Goal: Information Seeking & Learning: Learn about a topic

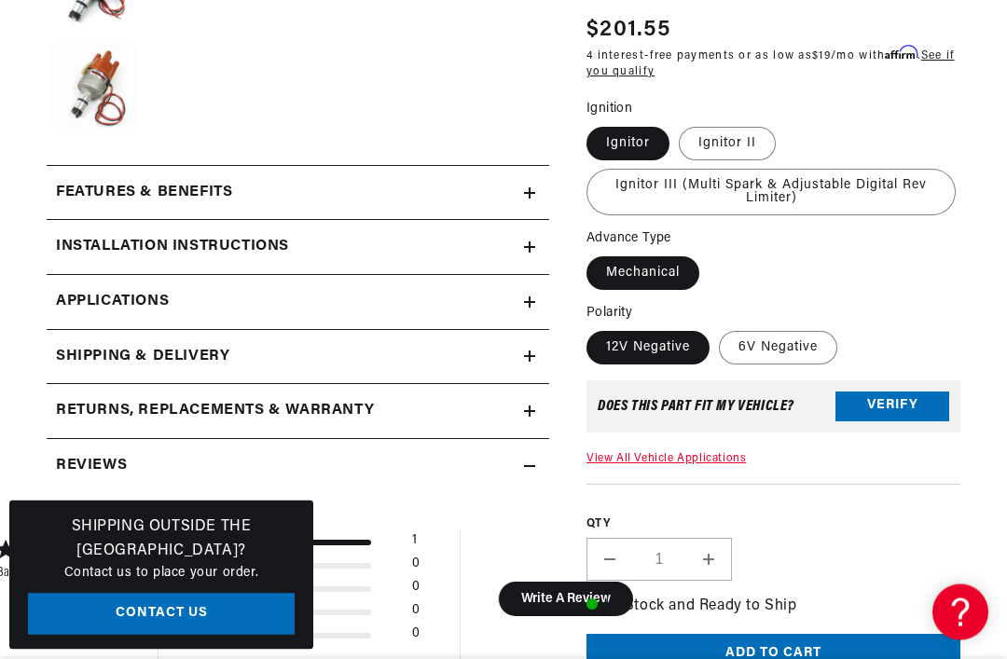
scroll to position [0, 101]
click at [537, 179] on summary "Features & Benefits" at bounding box center [298, 194] width 502 height 54
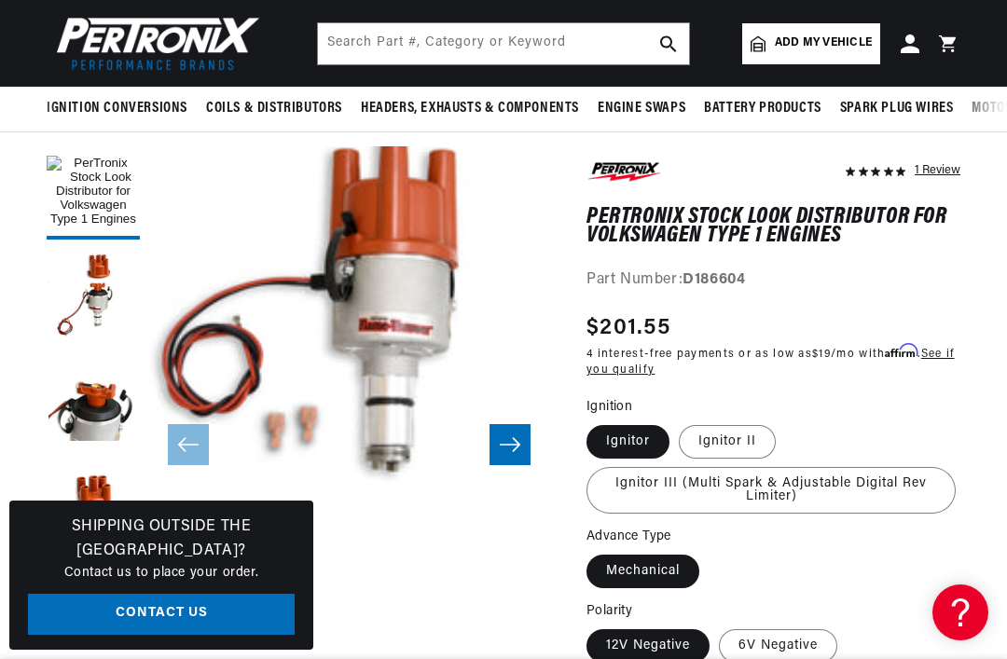
scroll to position [40, 0]
click at [507, 447] on icon "Slide right" at bounding box center [510, 444] width 22 height 19
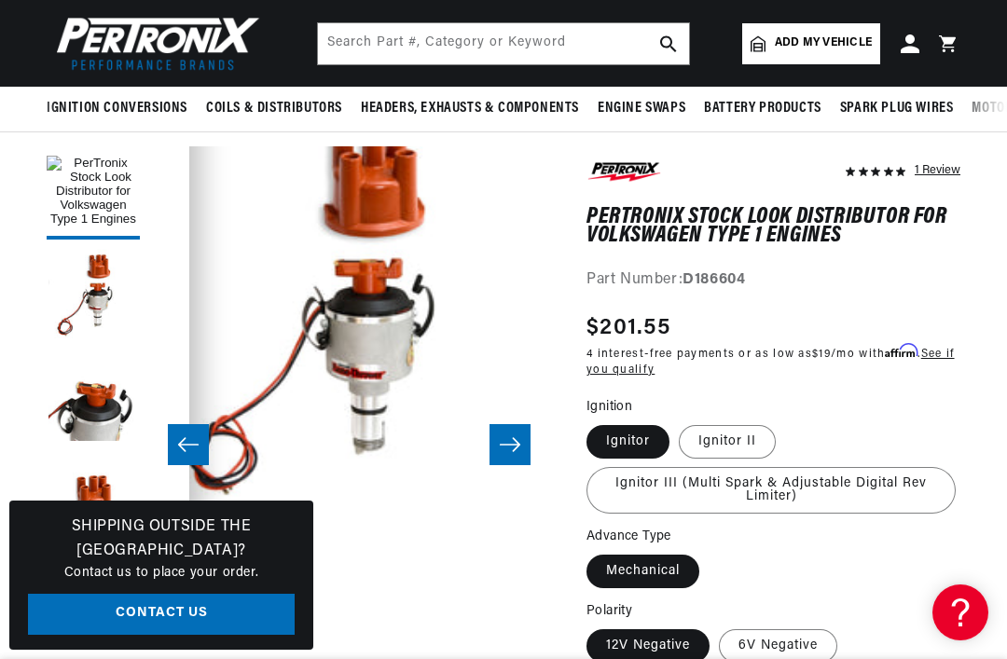
click at [510, 444] on icon "Slide right" at bounding box center [510, 444] width 21 height 14
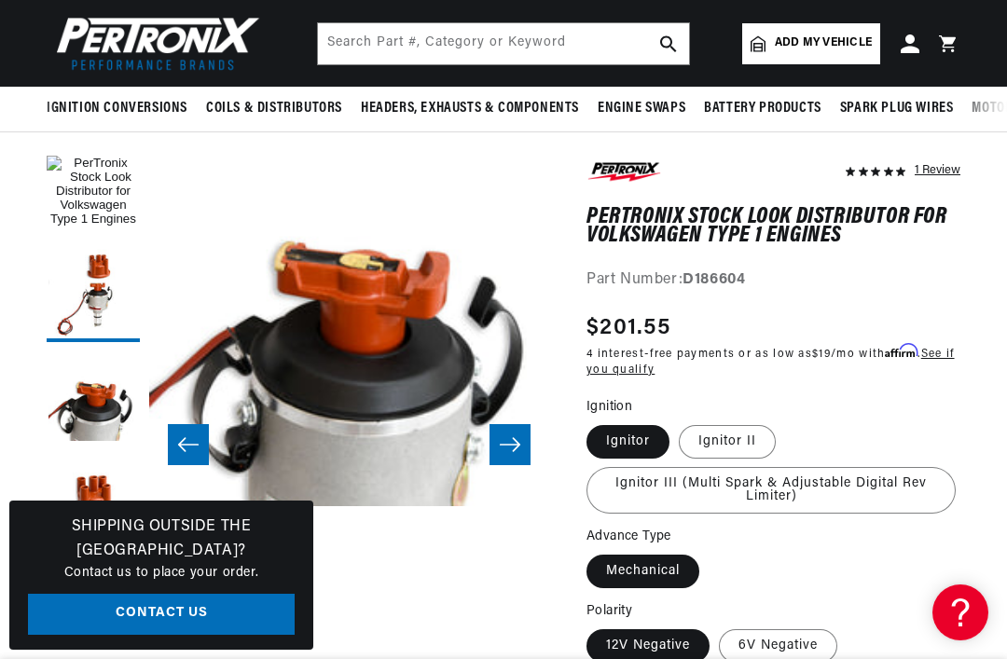
click at [508, 447] on icon "Slide right" at bounding box center [510, 444] width 22 height 19
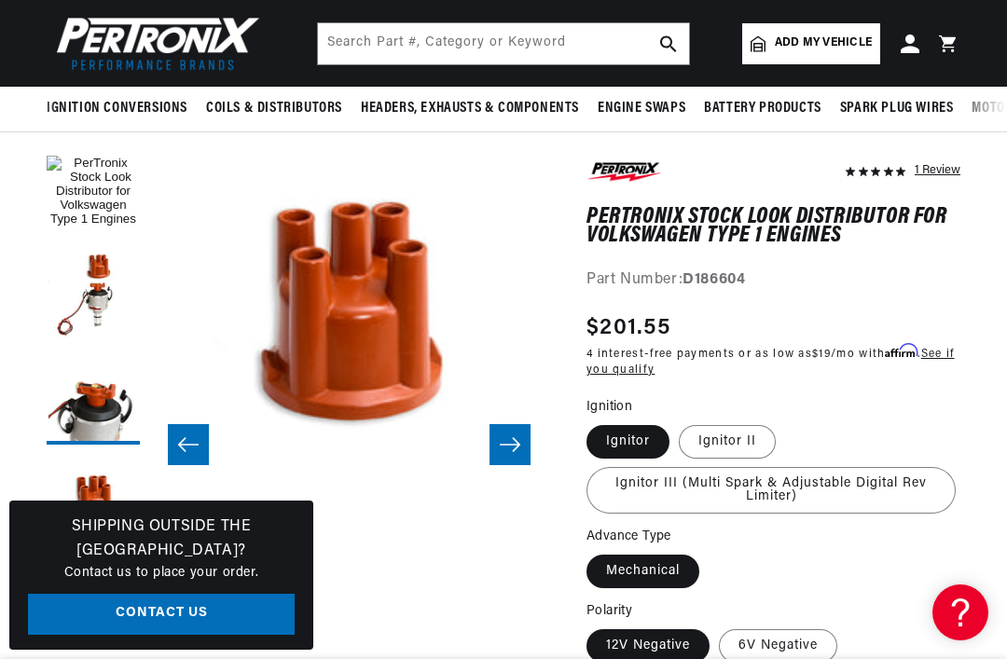
scroll to position [0, 457]
click at [514, 438] on icon "Slide right" at bounding box center [510, 444] width 21 height 14
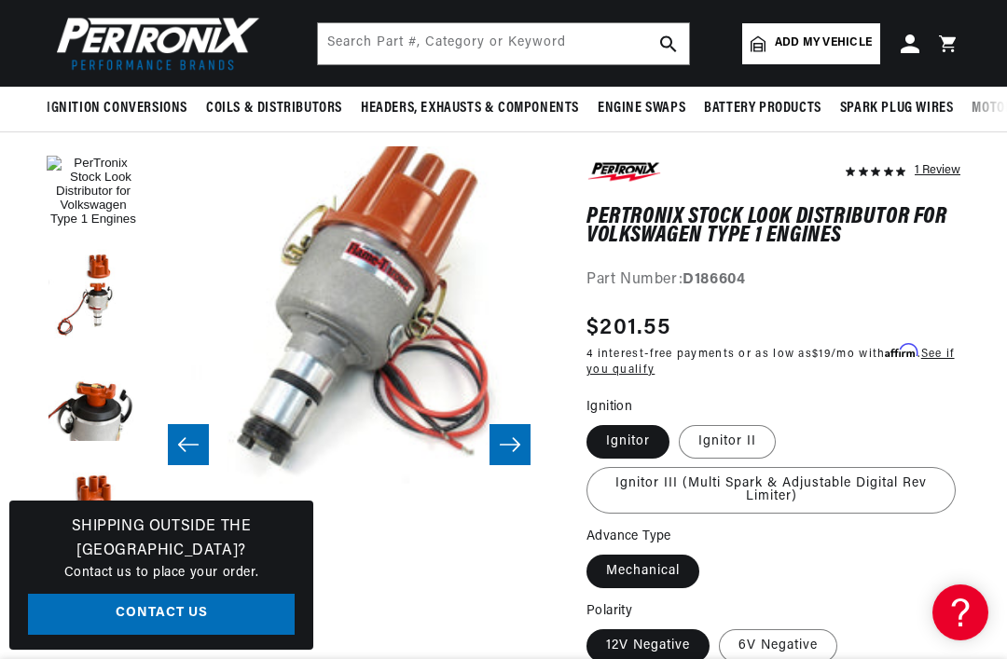
click at [516, 440] on icon "Slide right" at bounding box center [510, 444] width 21 height 14
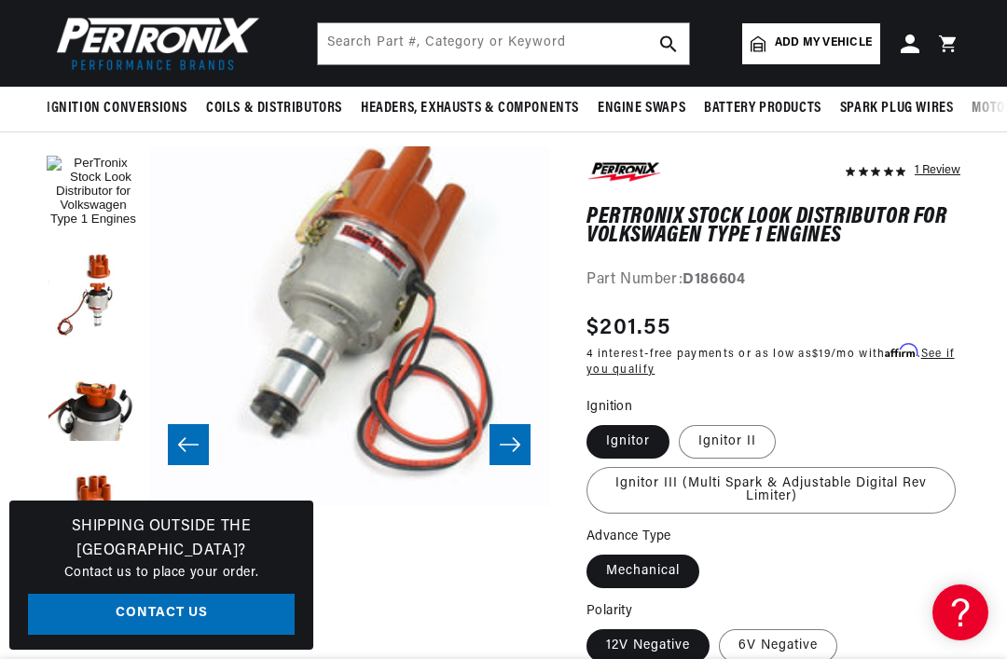
click at [514, 436] on icon "Slide right" at bounding box center [510, 444] width 22 height 19
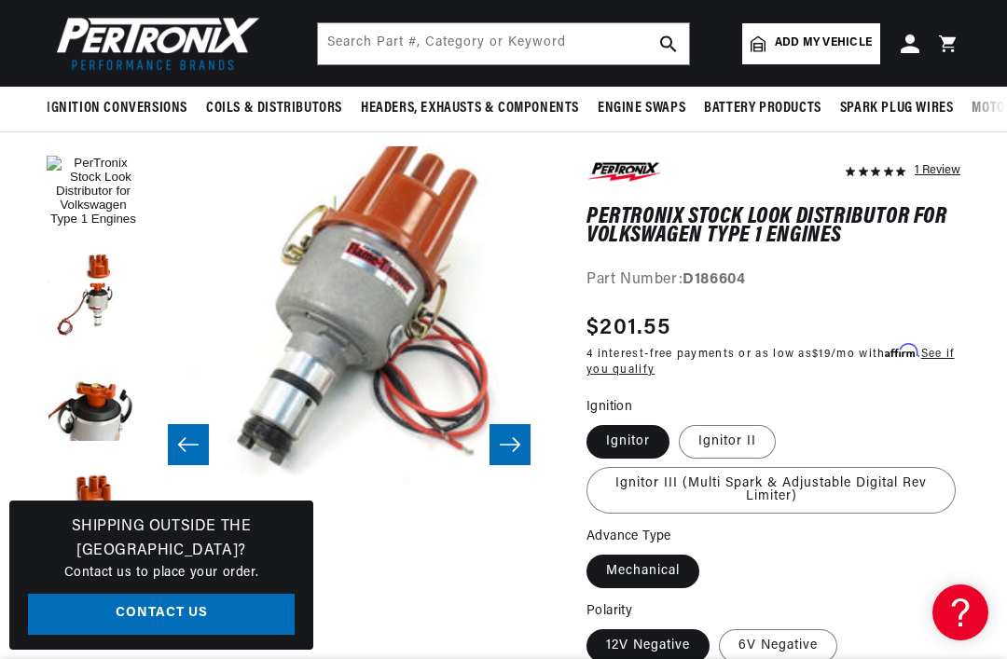
scroll to position [40, 2399]
click at [520, 447] on icon "Slide right" at bounding box center [510, 444] width 22 height 19
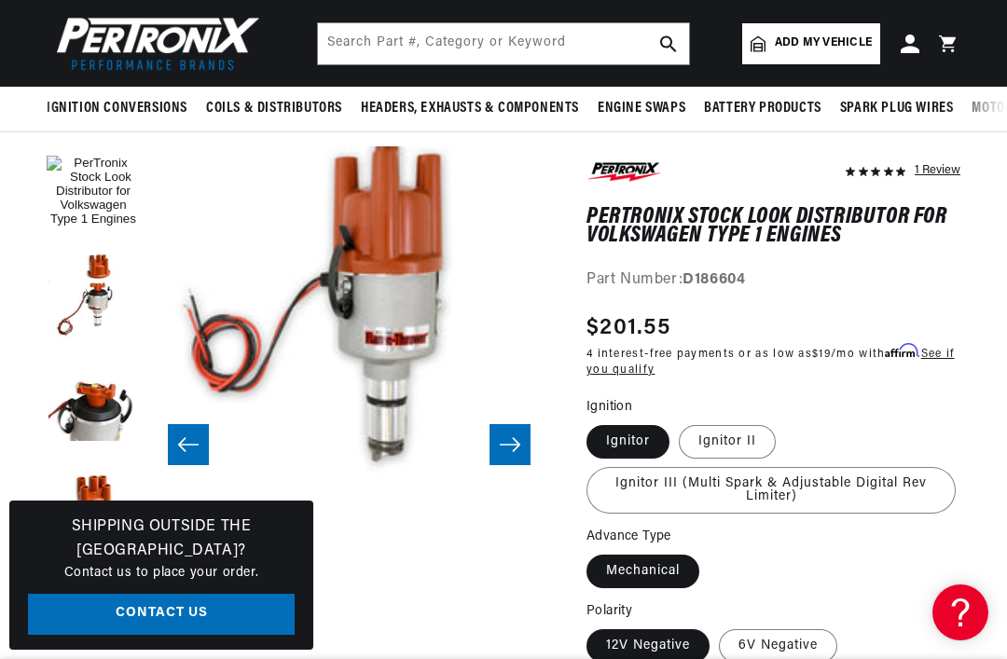
scroll to position [0, 0]
